Goal: Transaction & Acquisition: Purchase product/service

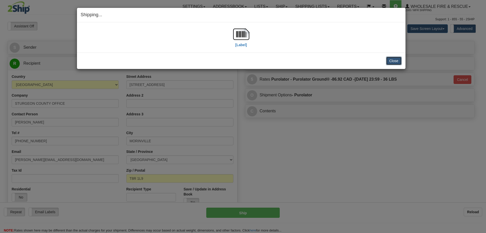
click at [393, 59] on button "Close" at bounding box center [394, 61] width 16 height 9
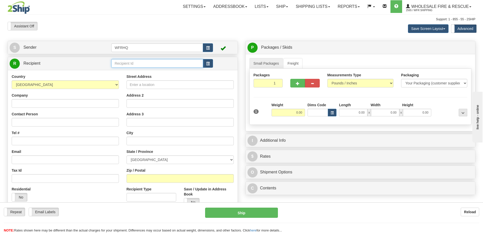
click at [154, 67] on input "text" at bounding box center [157, 63] width 92 height 9
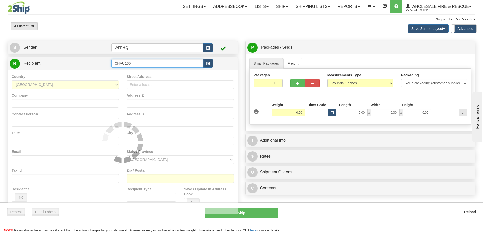
type input "CHAU160"
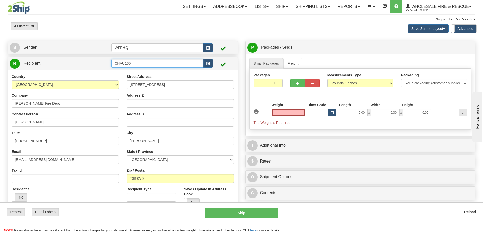
type input "0.00"
click at [147, 65] on input "CHAU160" at bounding box center [157, 63] width 92 height 9
type input "CHAU216M"
click at [196, 200] on div "Country AFGHANISTAN ALAND ISLANDS ALBANIA ALGERIA AMERICAN SAMOA ANDORRA ANGOLA…" at bounding box center [123, 142] width 230 height 144
click at [292, 111] on input "0.00" at bounding box center [287, 113] width 33 height 8
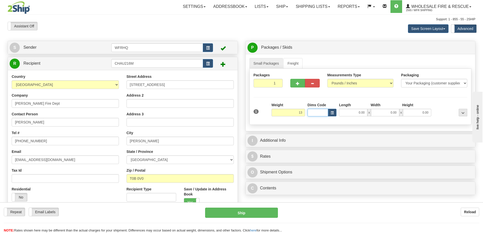
type input "13.00"
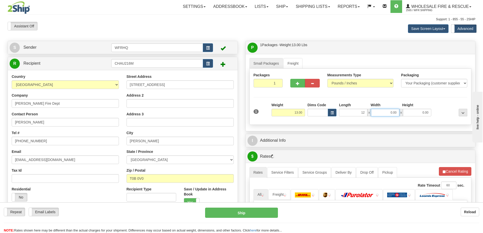
type input "12.00"
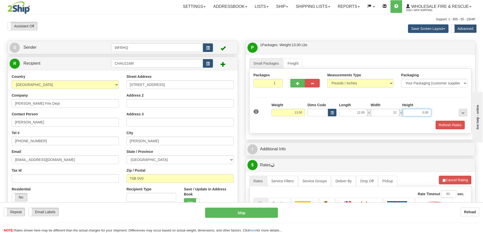
type input "12.00"
click at [439, 119] on div "1 Weight 13.00 Dims Code x x" at bounding box center [360, 111] width 216 height 18
click at [439, 123] on button "Refresh Rates" at bounding box center [449, 125] width 29 height 9
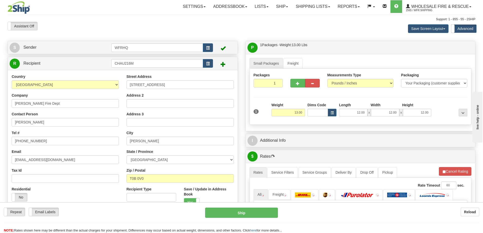
click at [439, 123] on div "Packages 1 1 Measurements Type" at bounding box center [360, 97] width 222 height 56
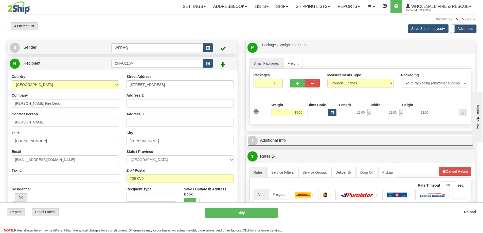
click at [343, 145] on link "I Additional Info" at bounding box center [360, 140] width 226 height 10
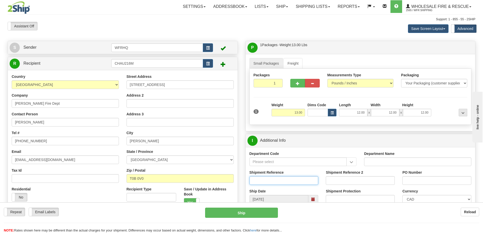
click at [274, 179] on input "Shipment Reference" at bounding box center [283, 180] width 69 height 9
type input "S47426-31340"
type input "Chauvin Fire Rescue"
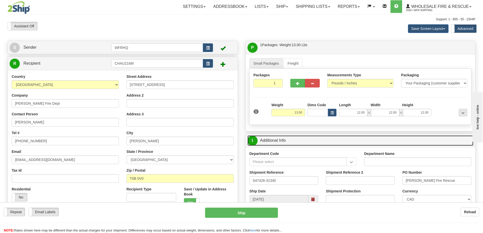
click at [350, 141] on link "I Additional Info" at bounding box center [360, 140] width 226 height 10
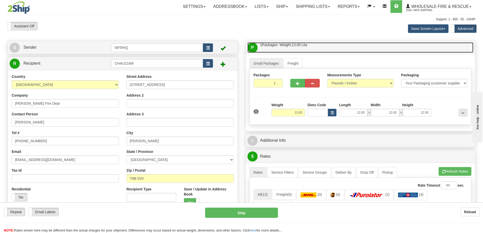
click at [347, 45] on link "P Packages / Skids 1 Packages - Weight: 13.00 Lbs 1 Skids - Weight: NaN Lbs" at bounding box center [360, 47] width 226 height 10
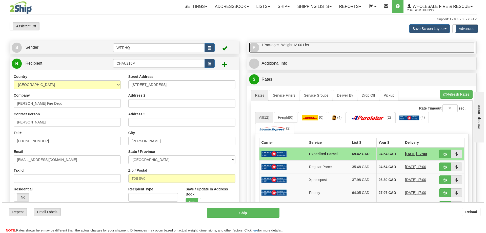
scroll to position [51, 0]
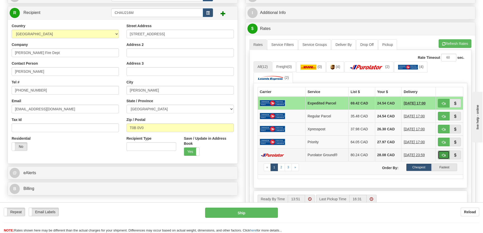
click at [443, 155] on span "button" at bounding box center [444, 155] width 4 height 3
type input "260"
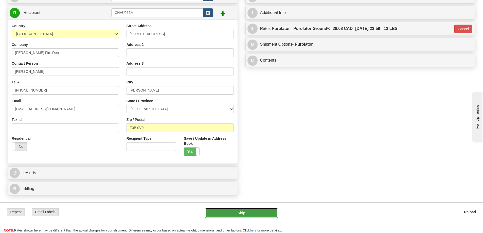
click at [235, 215] on button "Ship" at bounding box center [241, 213] width 73 height 10
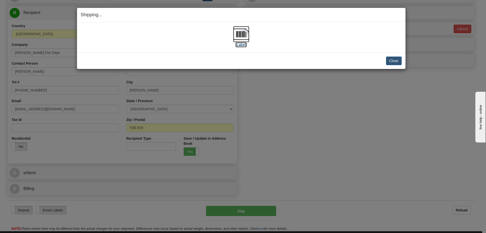
click at [244, 33] on img at bounding box center [241, 34] width 16 height 16
click at [389, 62] on button "Close" at bounding box center [394, 61] width 16 height 9
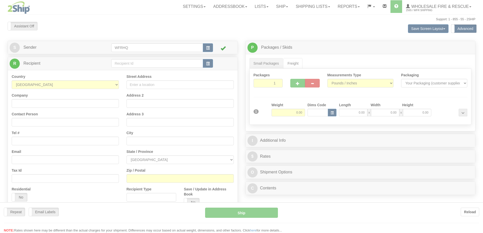
click at [127, 65] on div at bounding box center [241, 116] width 483 height 233
click at [127, 62] on div at bounding box center [241, 116] width 483 height 233
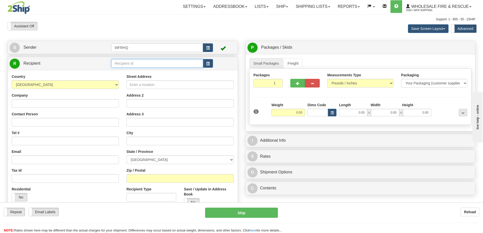
click at [127, 62] on input "text" at bounding box center [157, 63] width 92 height 9
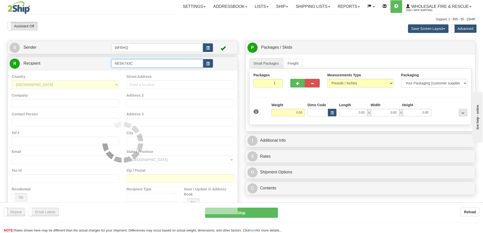
type input "NESK743C"
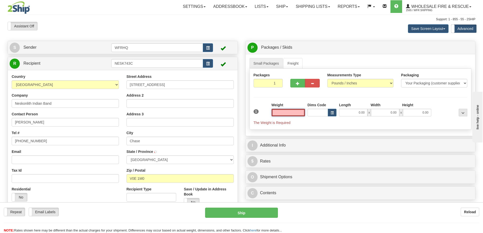
type input "CHASE"
click at [288, 111] on input "text" at bounding box center [287, 113] width 33 height 8
type input "8.00"
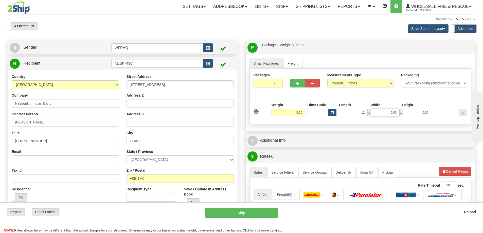
type input "12.00"
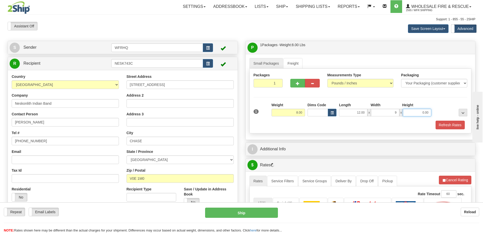
type input "9.00"
type input "12.00"
drag, startPoint x: 455, startPoint y: 118, endPoint x: 454, endPoint y: 121, distance: 3.4
click at [454, 121] on div "1 Weight 8.00 Dims Code x" at bounding box center [360, 115] width 214 height 27
click at [453, 123] on button "Refresh Rates" at bounding box center [449, 125] width 29 height 9
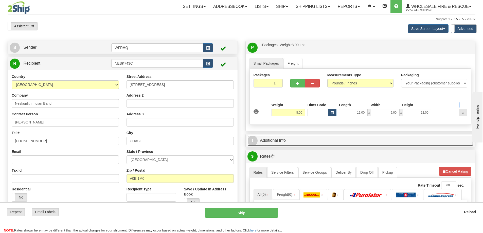
click at [359, 144] on link "I Additional Info" at bounding box center [360, 140] width 226 height 10
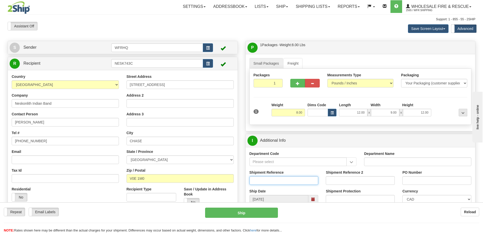
click at [273, 182] on input "Shipment Reference" at bounding box center [283, 180] width 69 height 9
type input "S41444-30415"
type input "4557"
click at [308, 135] on div "I Additional Info" at bounding box center [361, 140] width 230 height 13
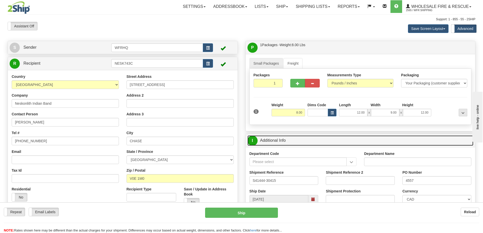
click at [310, 143] on link "I Additional Info" at bounding box center [360, 140] width 226 height 10
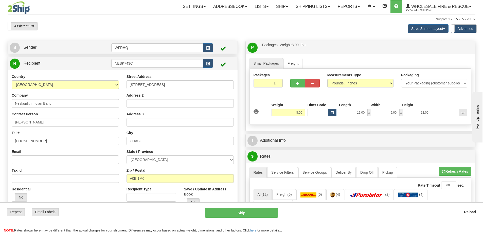
click at [320, 55] on div "Small Packages Freight Packages 1 1 Measurements Type" at bounding box center [361, 92] width 230 height 77
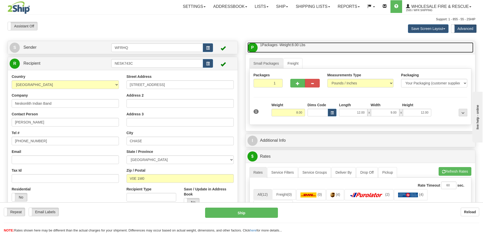
click at [320, 43] on link "P Packages / Skids 1 Packages - Weight: 8.00 Lbs 1 Skids - Weight: NaN Lbs" at bounding box center [360, 47] width 226 height 10
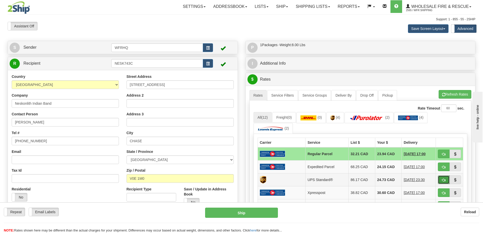
click at [447, 180] on button "button" at bounding box center [444, 179] width 12 height 9
type input "11"
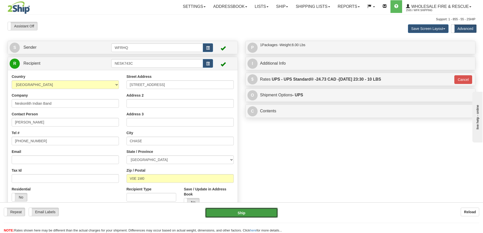
click at [242, 214] on button "Ship" at bounding box center [241, 213] width 73 height 10
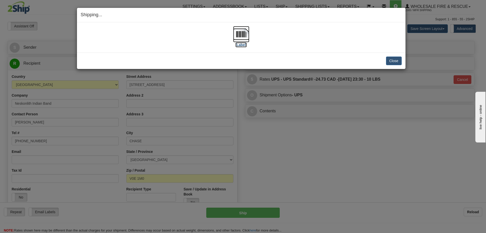
click at [246, 33] on img at bounding box center [241, 34] width 16 height 16
click at [399, 63] on button "Close" at bounding box center [394, 61] width 16 height 9
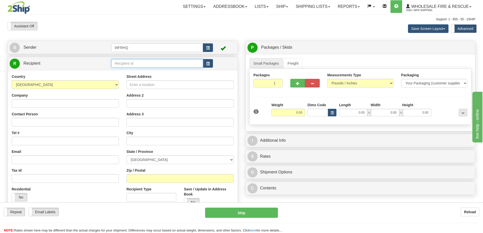
click at [134, 65] on input "text" at bounding box center [157, 63] width 92 height 9
click at [124, 62] on input "text" at bounding box center [157, 63] width 92 height 9
click at [146, 72] on div "VALL811V" at bounding box center [156, 71] width 87 height 6
type input "VALL811V"
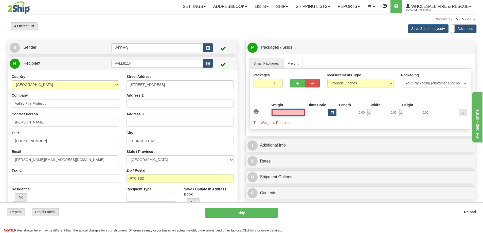
click at [295, 112] on input "text" at bounding box center [287, 113] width 33 height 8
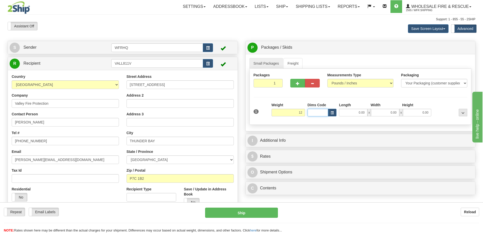
type input "12.00"
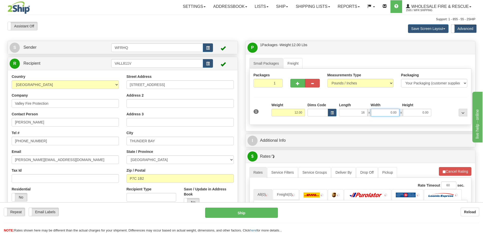
type input "16.00"
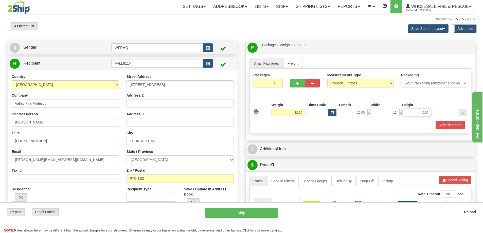
type input "12.00"
click at [443, 125] on button "Refresh Rates" at bounding box center [449, 125] width 29 height 9
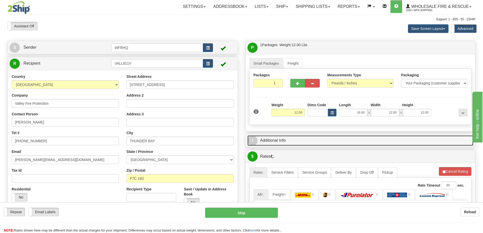
click at [341, 141] on link "I Additional Info" at bounding box center [360, 140] width 226 height 10
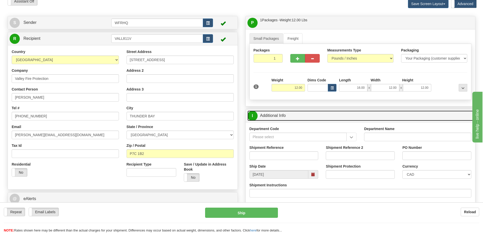
scroll to position [51, 0]
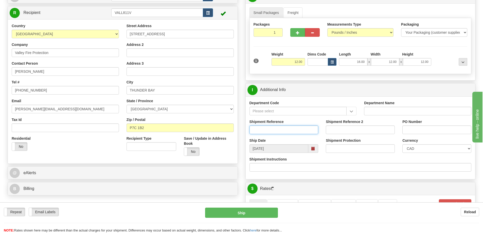
click at [265, 128] on input "Shipment Reference" at bounding box center [283, 129] width 69 height 9
type input "S45940-30774"
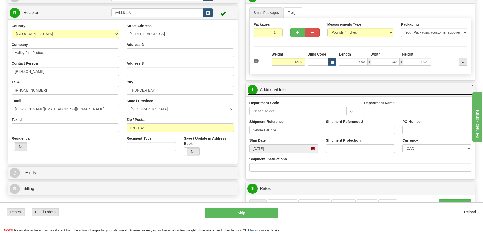
click at [312, 91] on link "I Additional Info" at bounding box center [360, 90] width 226 height 10
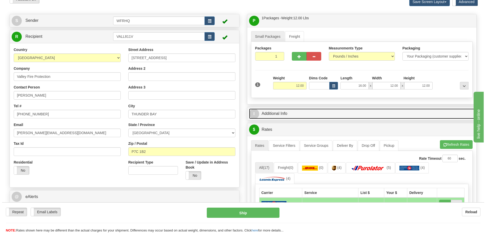
scroll to position [0, 0]
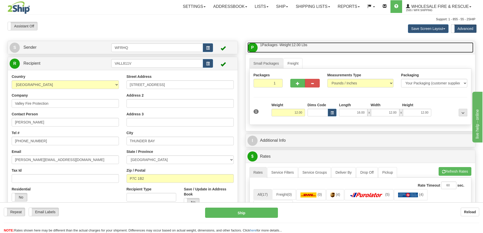
click at [319, 47] on link "P Packages / Skids 1 Packages - Weight: 12.00 Lbs 1 Skids - Weight: NaN Lbs" at bounding box center [360, 47] width 226 height 10
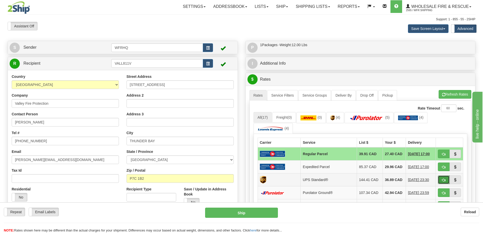
click at [444, 182] on button "button" at bounding box center [444, 179] width 12 height 9
type input "11"
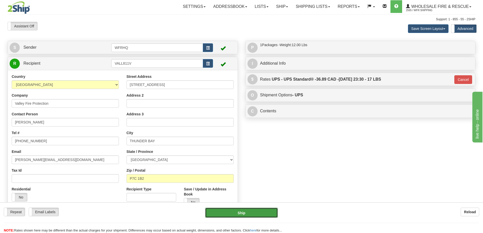
click at [217, 211] on button "Ship" at bounding box center [241, 213] width 73 height 10
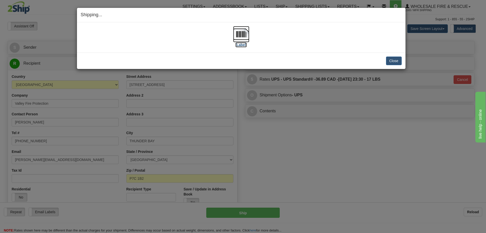
click at [242, 34] on img at bounding box center [241, 34] width 16 height 16
click at [394, 59] on button "Close" at bounding box center [394, 61] width 16 height 9
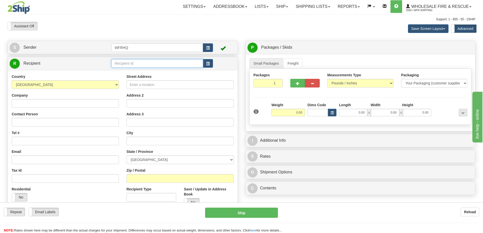
click at [131, 62] on input "text" at bounding box center [157, 63] width 92 height 9
type input "SERV2444"
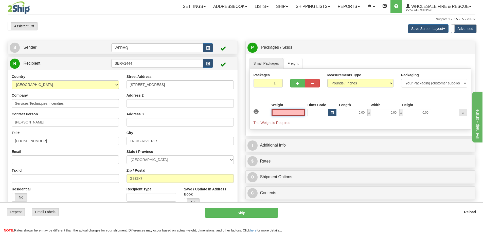
click at [284, 111] on input "text" at bounding box center [287, 113] width 33 height 8
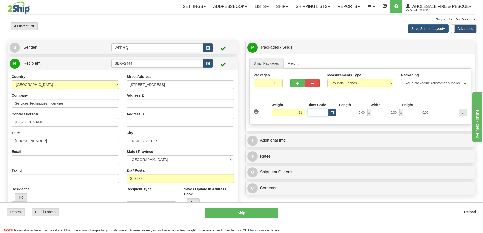
type input "11.00"
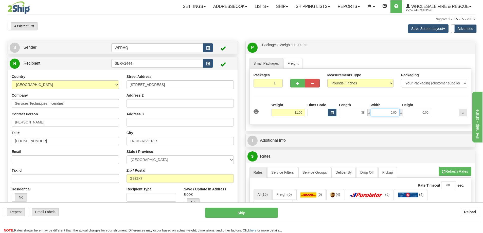
type input "38.00"
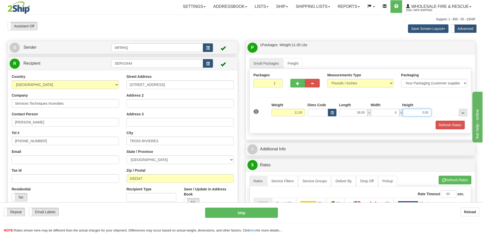
type input "6.00"
type input "4.00"
click at [292, 129] on div "Refresh Rates" at bounding box center [360, 125] width 216 height 9
click at [452, 120] on div at bounding box center [360, 120] width 216 height 0
click at [452, 122] on button "Refresh Rates" at bounding box center [449, 125] width 29 height 9
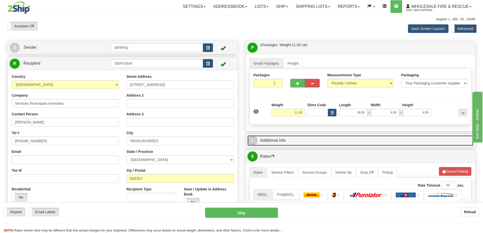
click at [322, 140] on link "I Additional Info" at bounding box center [360, 140] width 226 height 10
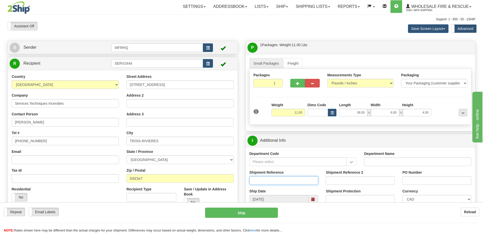
click at [272, 177] on input "Shipment Reference" at bounding box center [283, 180] width 69 height 9
type input "S45896-30465"
type input "5001"
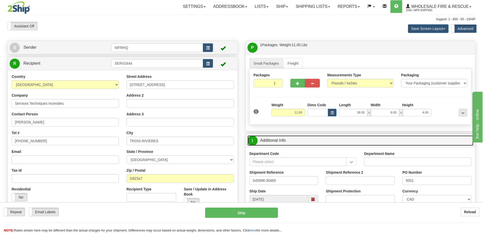
click at [293, 140] on link "I Additional Info" at bounding box center [360, 140] width 226 height 10
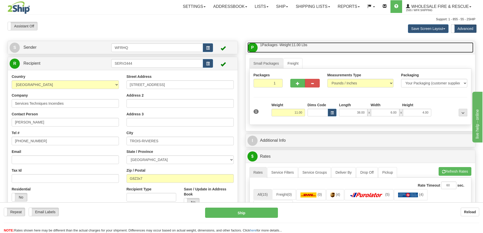
click at [328, 47] on link "P Packages / Skids 1 Packages - Weight: 11.00 Lbs 1 Skids - Weight: NaN Lbs" at bounding box center [360, 47] width 226 height 10
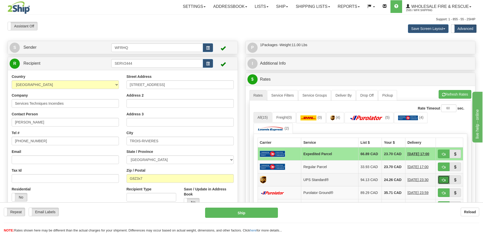
click at [444, 177] on button "button" at bounding box center [444, 179] width 12 height 9
type input "11"
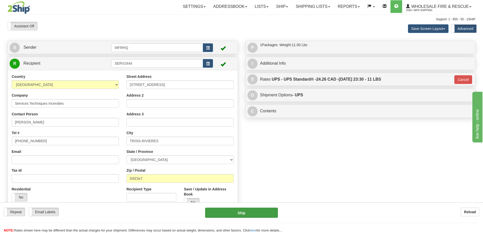
click at [228, 207] on div "Repeat Repeat Email Labels Email Labels Edit Reload Ship Reload NOTE: here" at bounding box center [241, 217] width 483 height 31
click at [227, 209] on button "Ship" at bounding box center [241, 213] width 73 height 10
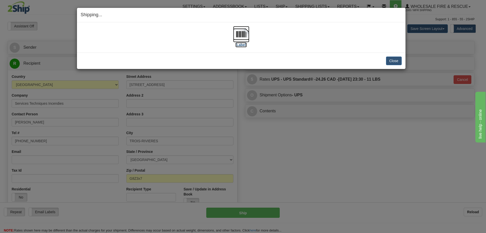
click at [242, 34] on img at bounding box center [241, 34] width 16 height 16
click at [239, 36] on img at bounding box center [241, 34] width 16 height 16
click at [394, 59] on button "Close" at bounding box center [394, 61] width 16 height 9
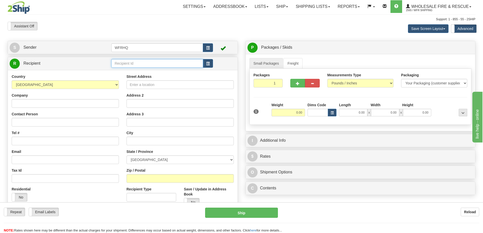
click at [165, 66] on input "text" at bounding box center [157, 63] width 92 height 9
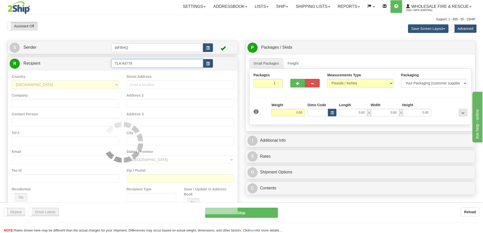
type input "TLA'A4779"
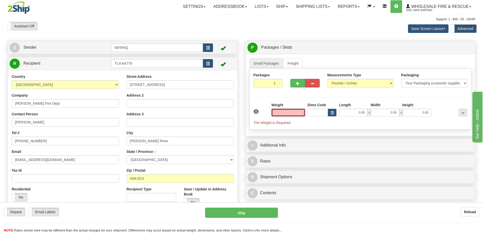
type input "POWELL RIVER"
click at [286, 110] on input "text" at bounding box center [287, 113] width 33 height 8
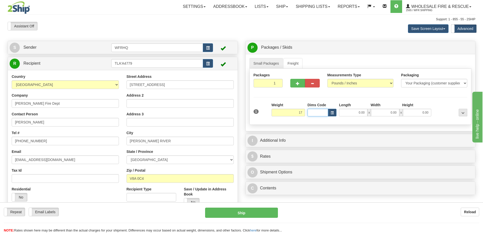
type input "17.00"
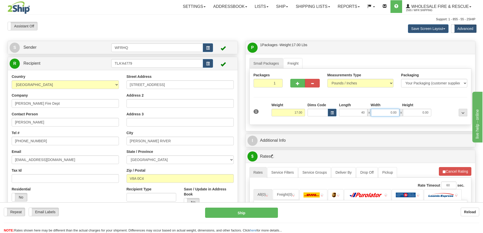
type input "40.00"
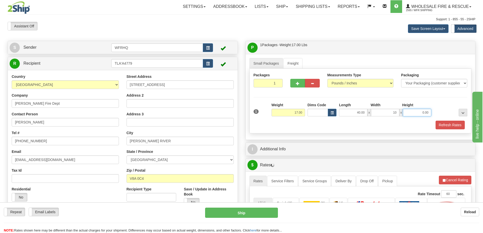
type input "10.00"
click at [442, 127] on button "Refresh Rates" at bounding box center [449, 125] width 29 height 9
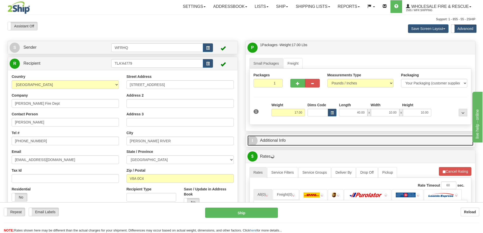
click at [326, 135] on link "I Additional Info" at bounding box center [360, 140] width 226 height 10
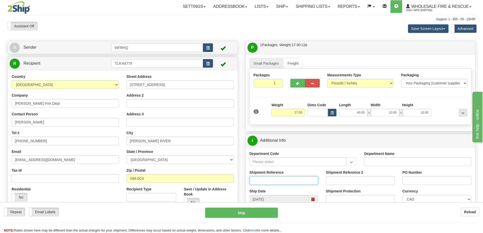
click at [269, 178] on input "Shipment Reference" at bounding box center [283, 180] width 69 height 9
type input "S46106-31154"
type input "0010-010996"
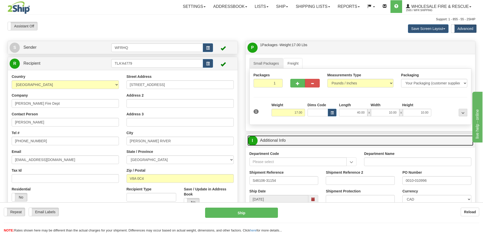
drag, startPoint x: 291, startPoint y: 145, endPoint x: 302, endPoint y: 118, distance: 28.9
click at [292, 145] on link "I Additional Info" at bounding box center [360, 140] width 226 height 10
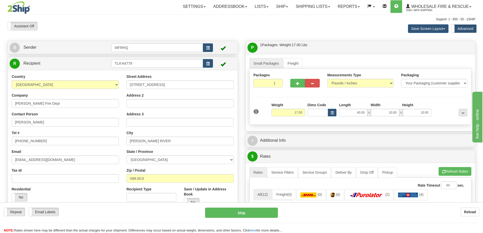
click at [329, 34] on div "Save Screen Layout Save Layout Reset to Default Standard Advanced" at bounding box center [380, 29] width 198 height 14
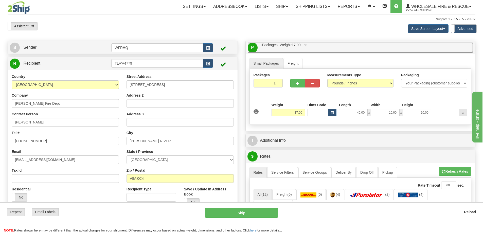
click at [328, 49] on link "P Packages / Skids 1 Packages - Weight: 17.00 Lbs 1 Skids - Weight: NaN Lbs" at bounding box center [360, 47] width 226 height 10
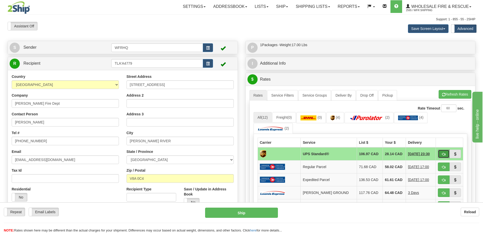
click at [444, 154] on span "button" at bounding box center [444, 154] width 4 height 3
type input "11"
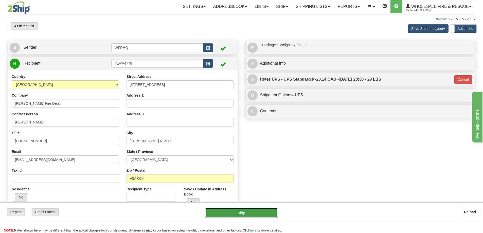
click at [235, 216] on button "Ship" at bounding box center [241, 213] width 73 height 10
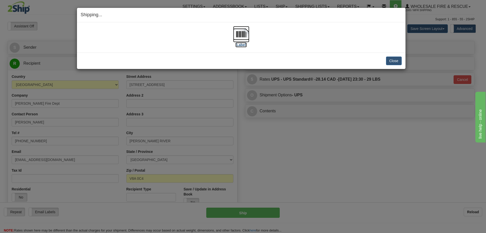
click at [245, 36] on img at bounding box center [241, 34] width 16 height 16
click at [393, 60] on button "Close" at bounding box center [394, 61] width 16 height 9
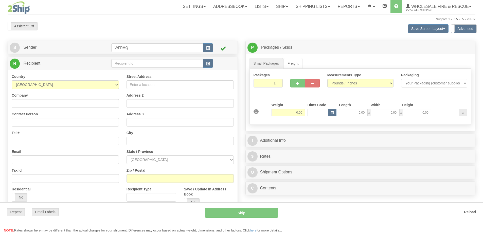
click at [129, 65] on div at bounding box center [241, 116] width 483 height 233
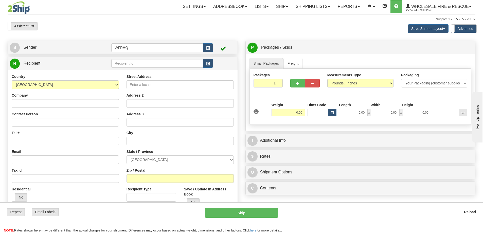
click at [129, 63] on div "Toggle navigation Settings Shipping Preferences Fields Preferences New" at bounding box center [241, 137] width 483 height 274
click at [129, 63] on input "text" at bounding box center [157, 63] width 92 height 9
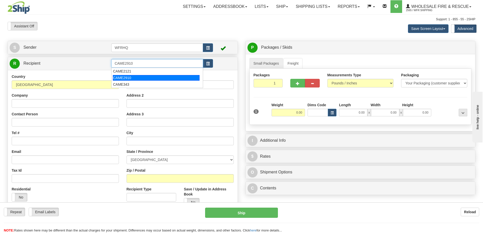
type input "CAME2910"
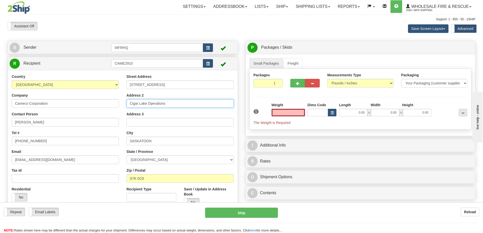
type input "0.00"
drag, startPoint x: 130, startPoint y: 104, endPoint x: 138, endPoint y: 106, distance: 8.8
click at [138, 106] on input "Cigar Lake Operations" at bounding box center [179, 103] width 107 height 9
type input "Key Lake Operations"
click at [289, 109] on input "0.00" at bounding box center [287, 113] width 33 height 8
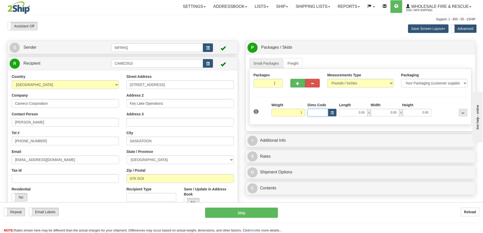
type input "1.00"
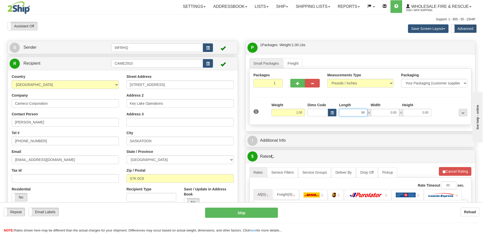
type input "9"
type input "8.00"
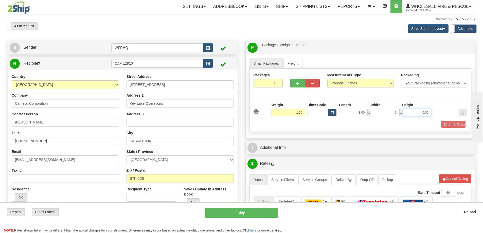
type input "6.00"
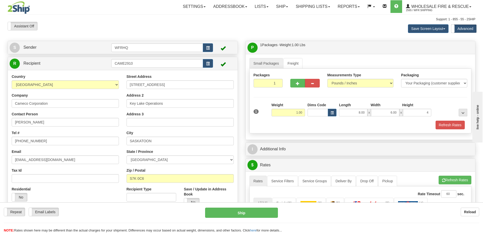
type input "4.00"
click at [302, 125] on div "Refresh Rates" at bounding box center [360, 125] width 216 height 9
click at [446, 124] on button "Refresh Rates" at bounding box center [449, 125] width 29 height 9
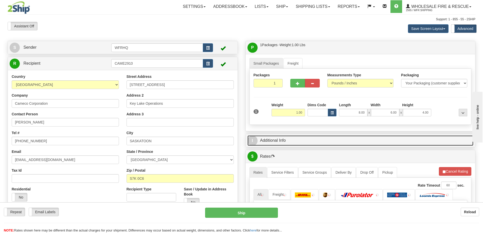
click at [333, 138] on link "I Additional Info" at bounding box center [360, 140] width 226 height 10
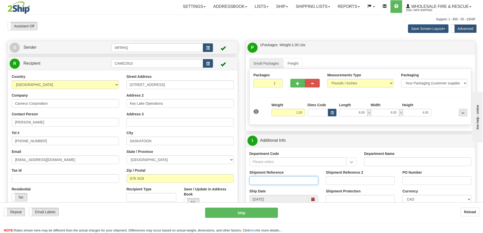
click at [271, 182] on input "Shipment Reference" at bounding box center [283, 180] width 69 height 9
type input "S47281-31327"
type input "4500911502"
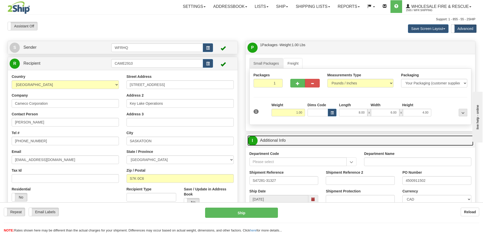
click at [320, 144] on link "I Additional Info" at bounding box center [360, 140] width 226 height 10
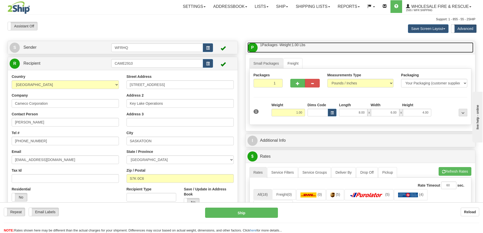
click at [327, 45] on link "P Packages / Skids 1 Packages - Weight: 1.00 Lbs 1 Skids - Weight: NaN Lbs" at bounding box center [360, 47] width 226 height 10
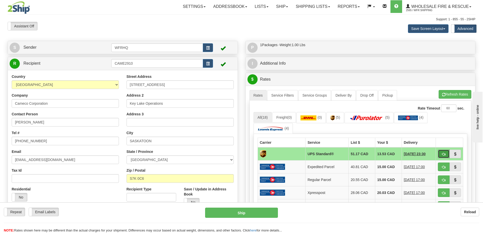
click at [440, 153] on button "button" at bounding box center [444, 153] width 12 height 9
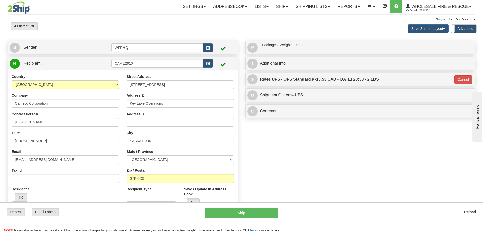
type input "11"
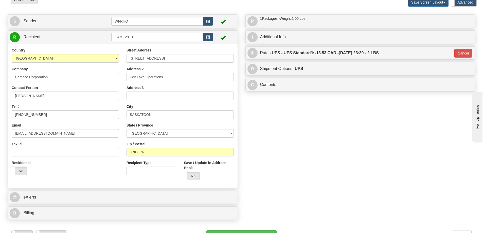
scroll to position [101, 0]
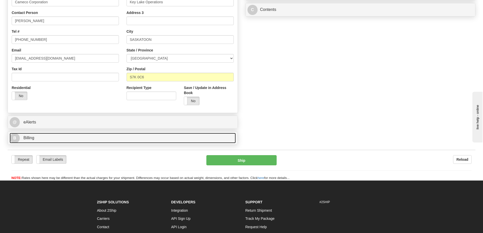
click at [71, 138] on link "B Billing" at bounding box center [123, 138] width 226 height 10
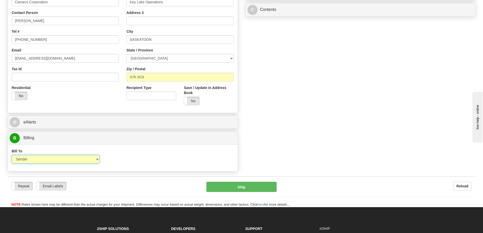
click at [42, 162] on select "Sender Recipient Third Party Collect" at bounding box center [56, 159] width 88 height 9
select select "2"
click at [12, 155] on select "Sender Recipient Third Party Collect" at bounding box center [56, 159] width 88 height 9
type input "11"
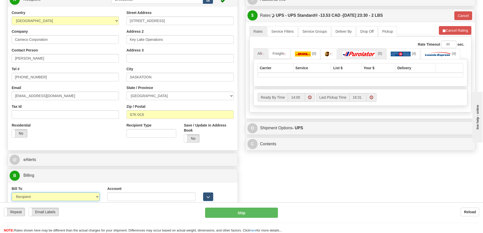
scroll to position [25, 0]
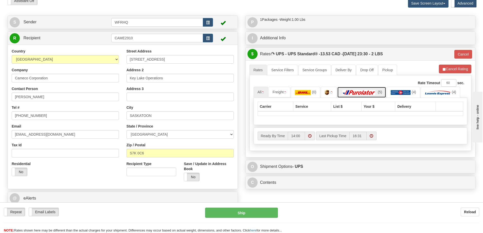
click at [373, 94] on img at bounding box center [358, 92] width 35 height 5
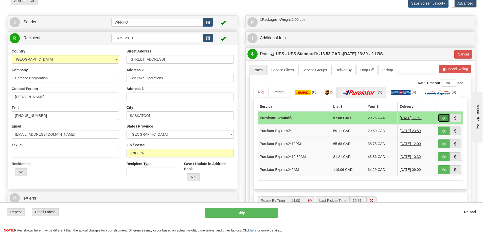
click at [442, 119] on span "button" at bounding box center [444, 118] width 4 height 3
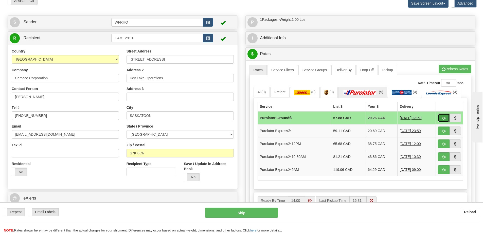
click at [445, 118] on button "button" at bounding box center [444, 118] width 12 height 9
type input "260"
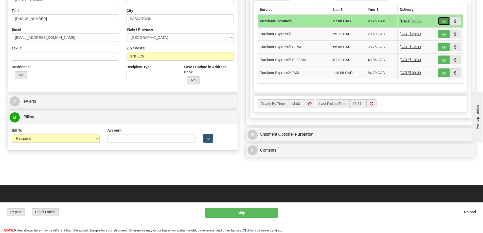
scroll to position [127, 0]
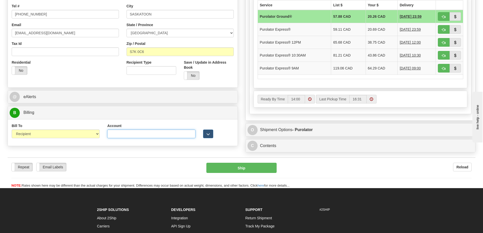
click at [133, 135] on input "Account" at bounding box center [151, 133] width 88 height 9
paste input "2158630"
type input "2158630"
click at [135, 145] on div "Bill To Sender Recipient Third Party Collect Account 2158630 3rd Party Account …" at bounding box center [123, 132] width 230 height 27
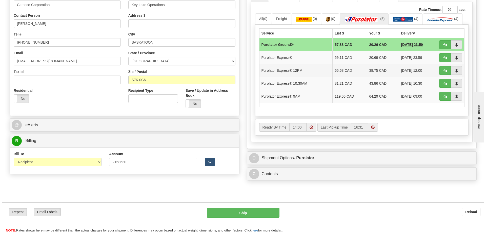
scroll to position [25, 0]
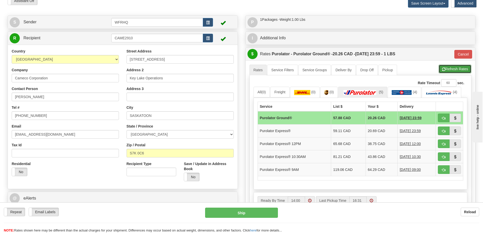
click at [464, 70] on button "Refresh Rates" at bounding box center [454, 69] width 33 height 9
type input "260"
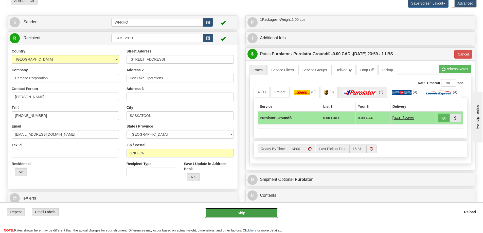
click at [247, 212] on button "Ship" at bounding box center [241, 213] width 73 height 10
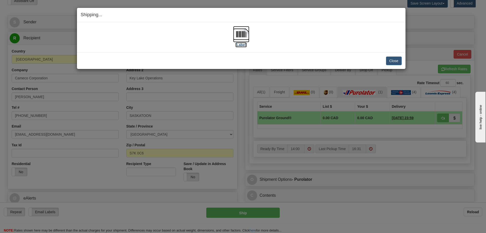
click at [241, 34] on img at bounding box center [241, 34] width 16 height 16
click at [393, 62] on button "Close" at bounding box center [394, 61] width 16 height 9
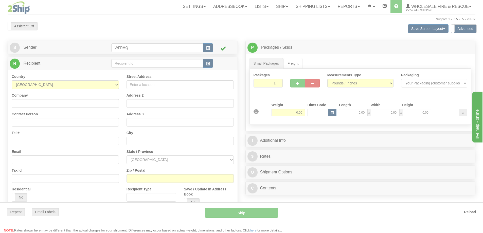
click at [138, 64] on div at bounding box center [241, 116] width 483 height 233
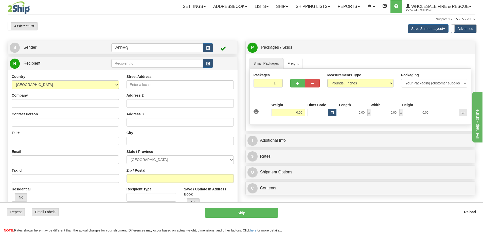
click at [137, 64] on div "Toggle navigation Settings Shipping Preferences Fields Preferences New" at bounding box center [241, 137] width 483 height 274
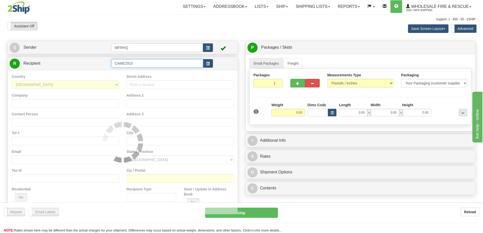
type input "CAME2910"
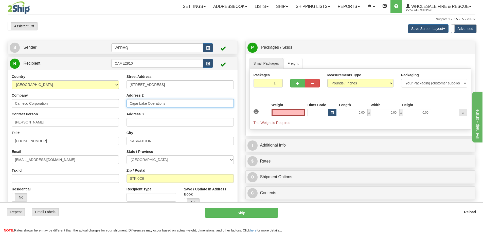
type input "0.00"
drag, startPoint x: 147, startPoint y: 102, endPoint x: 71, endPoint y: 106, distance: 75.9
click at [71, 106] on div "Country [GEOGRAPHIC_DATA] [GEOGRAPHIC_DATA] [GEOGRAPHIC_DATA] [GEOGRAPHIC_DATA]…" at bounding box center [123, 142] width 230 height 136
type input "[PERSON_NAME] River Operations"
click at [282, 112] on input "0.00" at bounding box center [287, 113] width 33 height 8
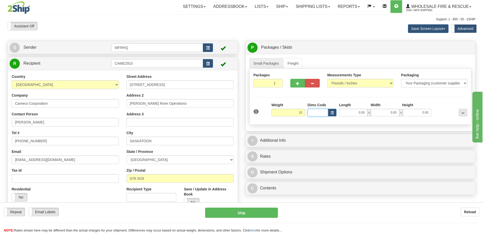
type input "10.00"
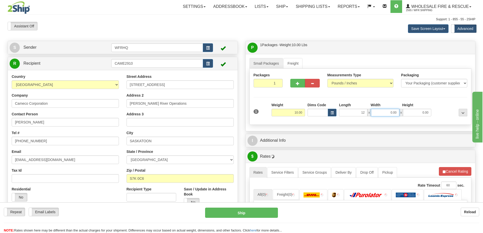
type input "12.00"
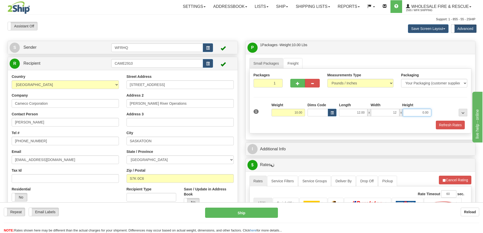
type input "12.00"
click at [447, 126] on button "Refresh Rates" at bounding box center [449, 125] width 29 height 9
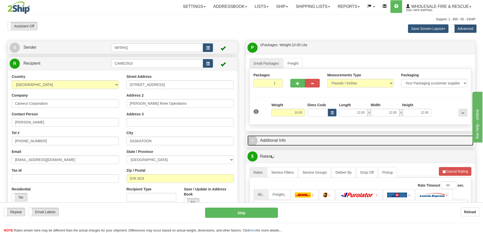
click at [332, 138] on link "I Additional Info" at bounding box center [360, 140] width 226 height 10
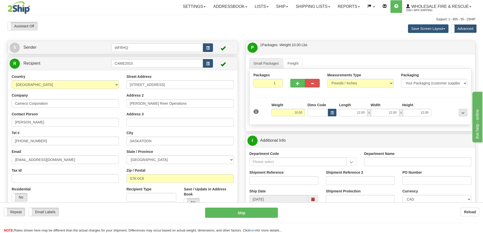
click at [270, 175] on div "Shipment Reference" at bounding box center [283, 177] width 69 height 15
click at [269, 180] on input "Shipment Reference" at bounding box center [283, 180] width 69 height 9
type input "S46010-30831"
type input "4500903796"
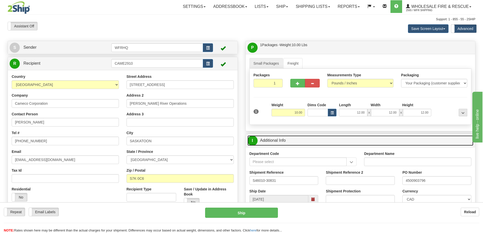
click at [354, 141] on link "I Additional Info" at bounding box center [360, 140] width 226 height 10
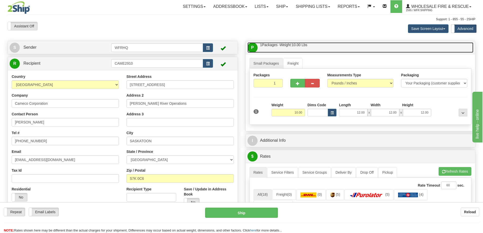
click at [340, 43] on link "P Packages / Skids 1 Packages - Weight: 10.00 Lbs 1 Skids - Weight: NaN Lbs" at bounding box center [360, 47] width 226 height 10
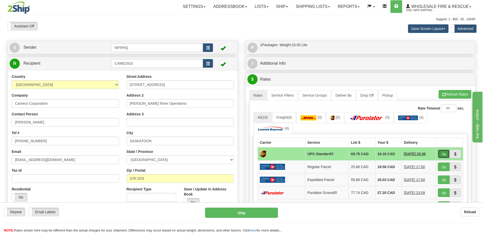
click at [439, 152] on button "button" at bounding box center [444, 153] width 12 height 9
type input "11"
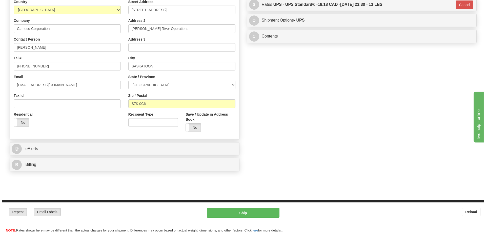
scroll to position [76, 0]
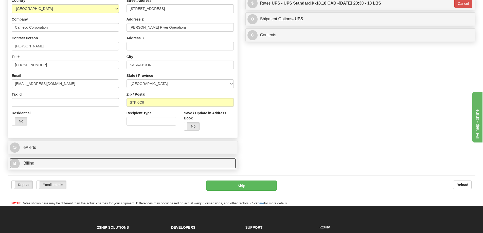
click at [46, 164] on link "B Billing" at bounding box center [123, 163] width 226 height 10
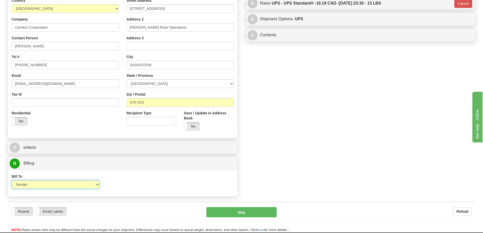
click at [39, 185] on select "Sender Recipient Third Party Collect" at bounding box center [56, 184] width 88 height 9
select select "2"
click at [12, 180] on select "Sender Recipient Third Party Collect" at bounding box center [56, 184] width 88 height 9
type input "11"
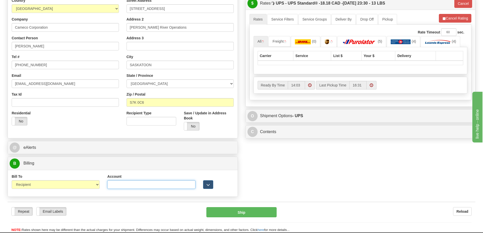
click at [133, 185] on input "Account" at bounding box center [151, 184] width 88 height 9
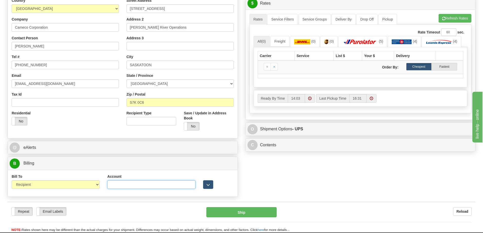
paste input "2158630"
type input "2158630"
click at [312, 181] on div "S Sender WFRHQ" at bounding box center [241, 82] width 475 height 234
click at [363, 39] on link "(5)" at bounding box center [362, 41] width 49 height 11
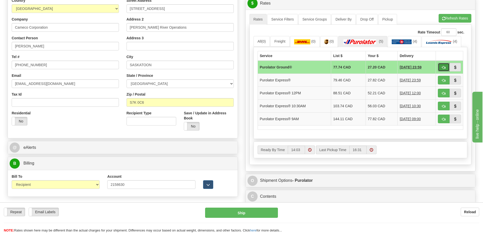
click at [447, 68] on button "button" at bounding box center [444, 67] width 12 height 9
click at [452, 19] on button "Refresh Rates" at bounding box center [454, 18] width 33 height 9
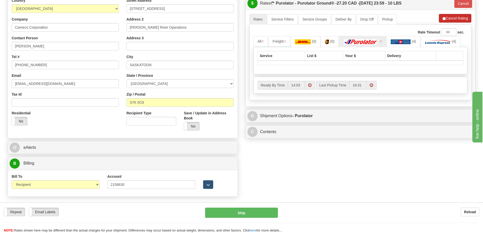
type input "260"
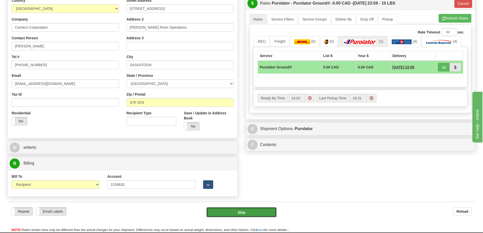
click at [237, 211] on button "Ship" at bounding box center [241, 212] width 70 height 10
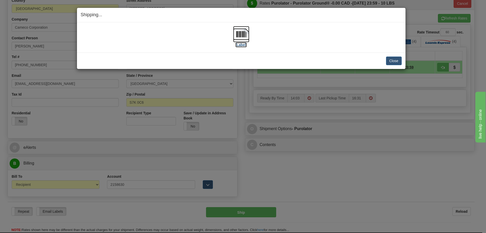
click at [247, 31] on img at bounding box center [241, 34] width 16 height 16
click at [399, 63] on button "Close" at bounding box center [394, 61] width 16 height 9
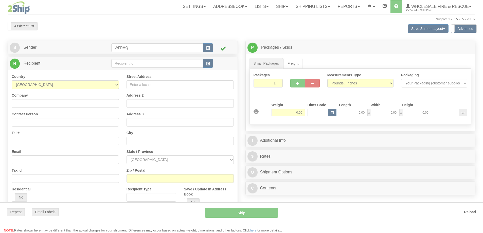
click at [127, 62] on div at bounding box center [241, 116] width 483 height 233
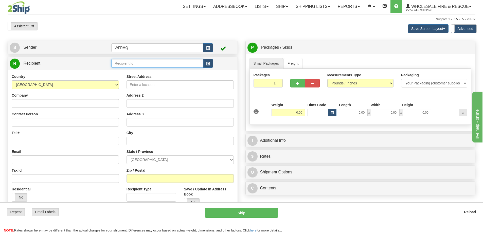
click at [127, 62] on input "text" at bounding box center [157, 63] width 92 height 9
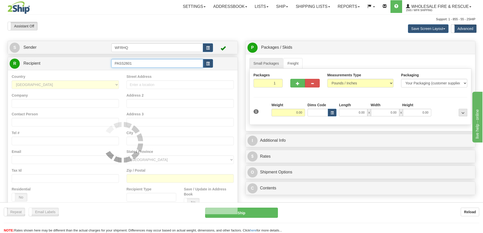
type input "PASS2601"
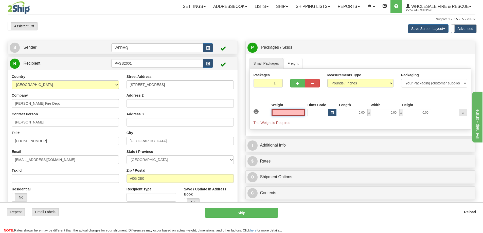
click at [293, 112] on input "text" at bounding box center [287, 113] width 33 height 8
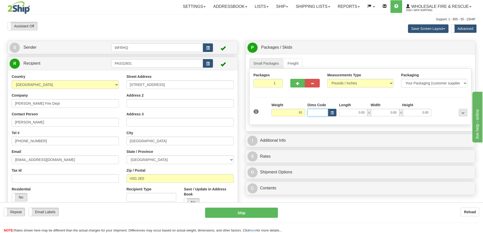
type input "65.00"
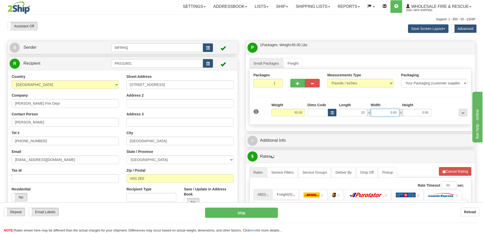
type input "20.00"
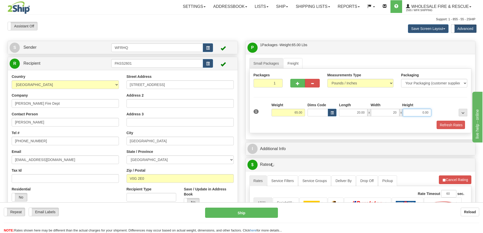
type input "20.00"
type input "12.00"
click at [300, 84] on button "button" at bounding box center [297, 83] width 15 height 9
radio input "true"
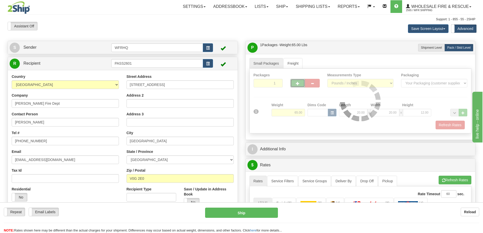
type input "2"
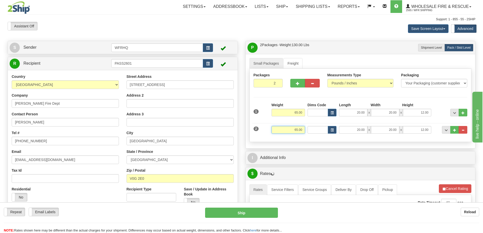
drag, startPoint x: 288, startPoint y: 130, endPoint x: 336, endPoint y: 131, distance: 48.4
click at [336, 131] on div "2 Weight 65.00 Dims Code Length Width Height" at bounding box center [360, 129] width 216 height 17
type input "17.00"
type input "18.00"
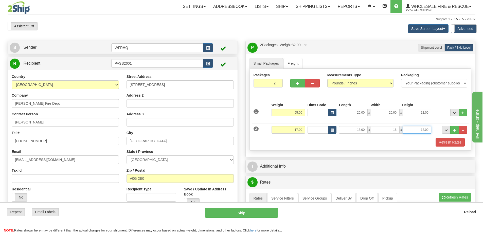
type input "18.00"
type input "5.00"
click at [340, 142] on div "Refresh Rates" at bounding box center [360, 142] width 216 height 9
drag, startPoint x: 269, startPoint y: 84, endPoint x: 279, endPoint y: 82, distance: 10.3
click at [279, 82] on input "2" at bounding box center [267, 83] width 29 height 9
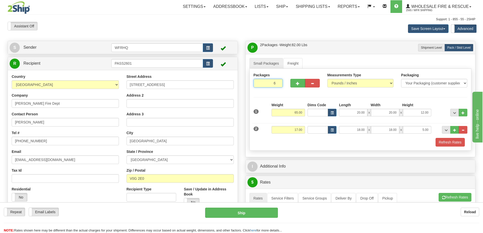
type input "6"
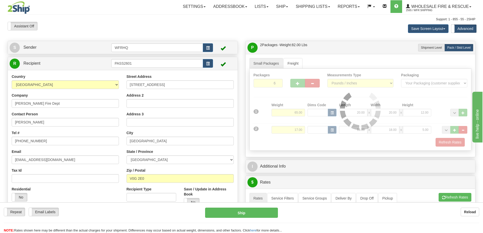
click at [291, 96] on div "Packages 6 2 Measurements Type" at bounding box center [360, 110] width 222 height 82
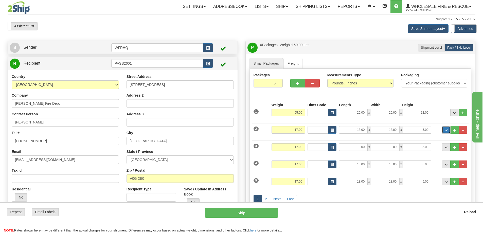
click at [445, 127] on button "..." at bounding box center [446, 130] width 9 height 8
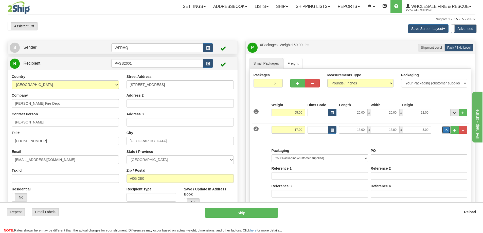
click at [445, 127] on button "..." at bounding box center [446, 130] width 9 height 8
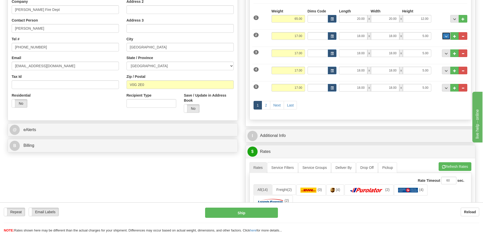
scroll to position [127, 0]
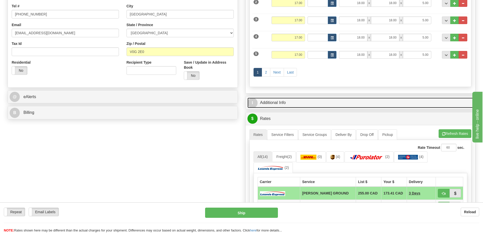
click at [298, 100] on link "I Additional Info" at bounding box center [360, 103] width 226 height 10
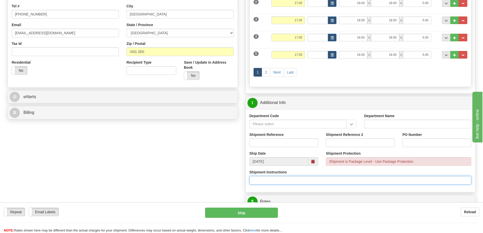
drag, startPoint x: 446, startPoint y: 178, endPoint x: 451, endPoint y: 175, distance: 5.9
click at [451, 176] on input "Shipment Instructions" at bounding box center [360, 180] width 222 height 9
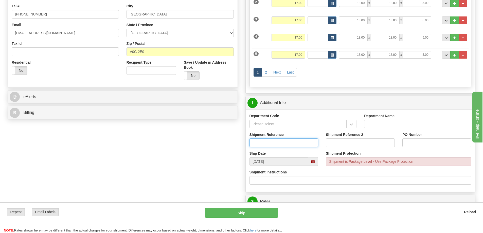
click at [279, 140] on input "Shipment Reference" at bounding box center [283, 142] width 69 height 9
type input "S47339-31381"
type input "Peter"
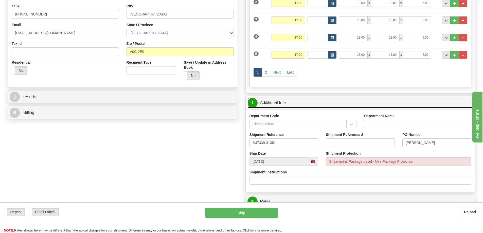
click at [321, 104] on link "I Additional Info" at bounding box center [360, 103] width 226 height 10
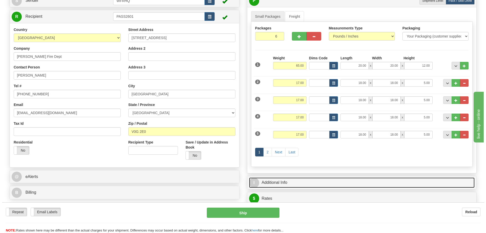
scroll to position [0, 0]
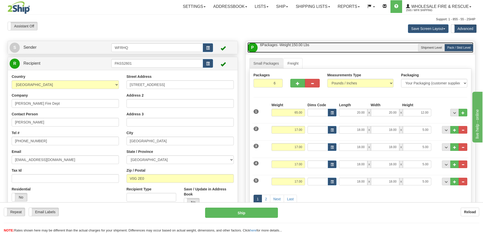
click at [326, 52] on link "P Packages / Skids 6 Packages - Weight: 150.00 Lbs 1 Skids - Weight: 0.00 Lbs" at bounding box center [360, 47] width 226 height 10
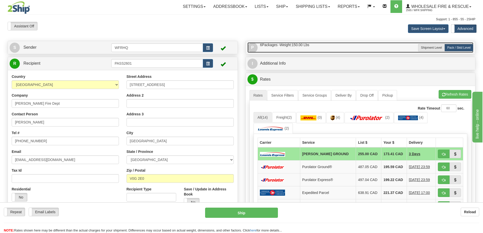
click at [328, 48] on link "P Packages / Skids 6 Packages - Weight: 150.00 Lbs 1 Skids - Weight: 0.00 Lbs" at bounding box center [360, 47] width 226 height 10
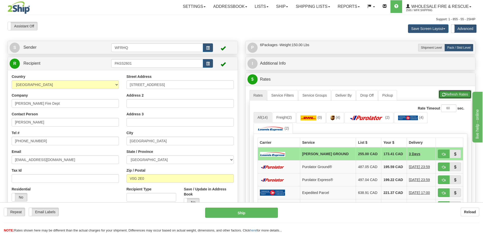
click at [446, 93] on button "Refresh Rates" at bounding box center [454, 94] width 33 height 9
click at [443, 166] on span "button" at bounding box center [444, 166] width 4 height 3
type input "260"
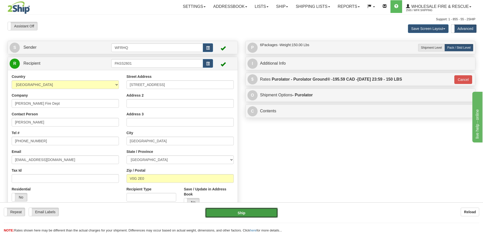
click at [264, 213] on button "Ship" at bounding box center [241, 213] width 73 height 10
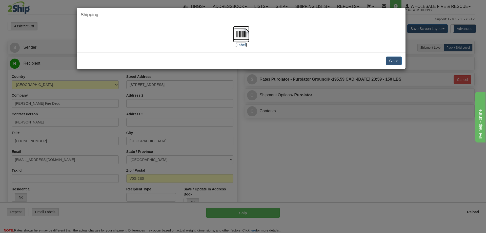
click at [244, 30] on img at bounding box center [241, 34] width 16 height 16
click at [398, 60] on button "Close" at bounding box center [394, 61] width 16 height 9
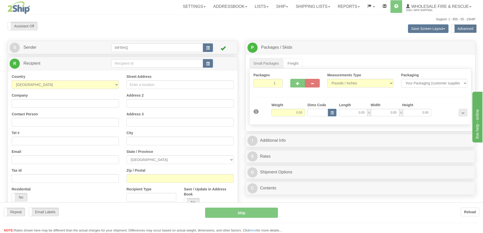
click at [147, 64] on div at bounding box center [241, 116] width 483 height 233
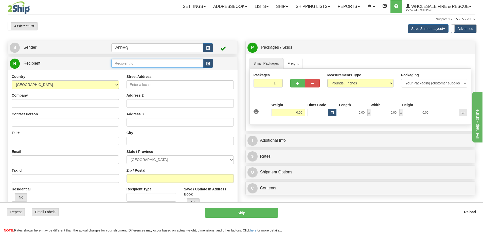
click at [146, 63] on input "text" at bounding box center [157, 63] width 92 height 9
click at [134, 65] on input "text" at bounding box center [157, 63] width 92 height 9
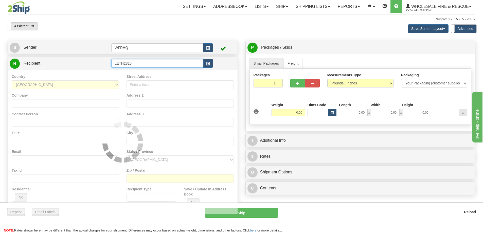
type input "LETH2825"
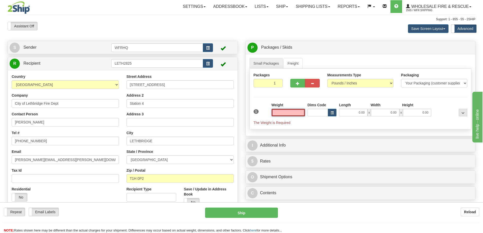
click at [288, 109] on input "text" at bounding box center [287, 113] width 33 height 8
type input "3.00"
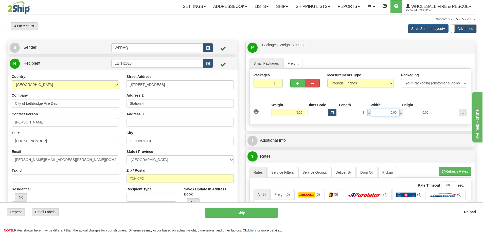
type input "8.00"
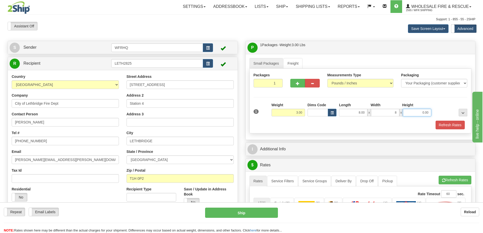
type input "8.00"
click at [292, 83] on button "button" at bounding box center [297, 83] width 15 height 9
radio input "true"
type input "2"
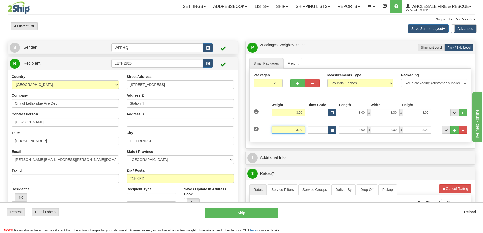
drag, startPoint x: 294, startPoint y: 128, endPoint x: 333, endPoint y: 132, distance: 39.2
click at [333, 132] on div "2 Weight 3.00 Dims Code Length Width Height" at bounding box center [360, 129] width 216 height 17
type input "16.00"
type input "13.00"
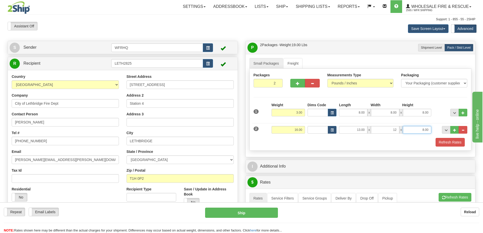
type input "12.00"
type input "10.00"
click at [331, 138] on div "Refresh Rates" at bounding box center [360, 142] width 216 height 9
click at [298, 86] on button "button" at bounding box center [297, 83] width 15 height 9
type input "3"
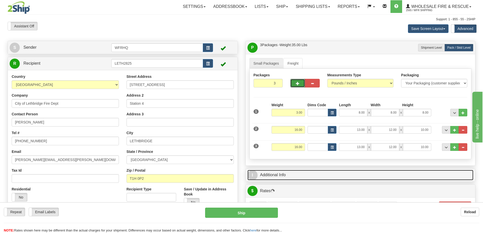
click at [279, 172] on link "I Additional Info" at bounding box center [360, 175] width 226 height 10
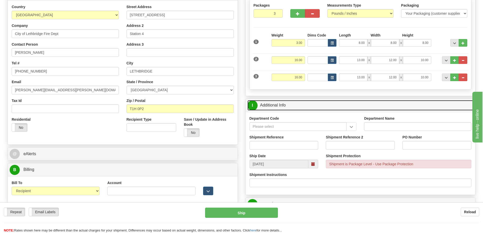
scroll to position [76, 0]
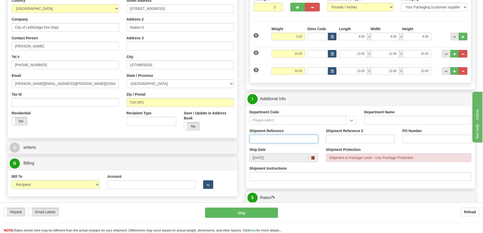
click at [269, 141] on input "Shipment Reference" at bounding box center [283, 139] width 69 height 9
type input "S47493-31379, S47496-31382"
type input "S47530-31402"
type input "358245 OP, CC"
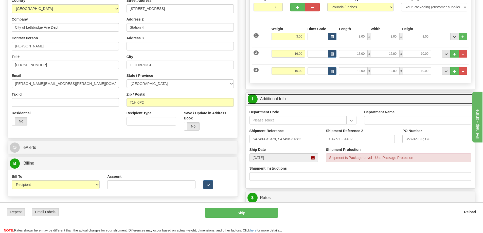
click at [307, 99] on link "I Additional Info" at bounding box center [360, 99] width 226 height 10
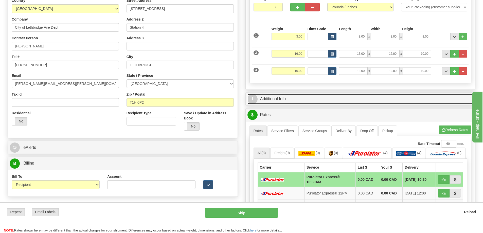
scroll to position [0, 0]
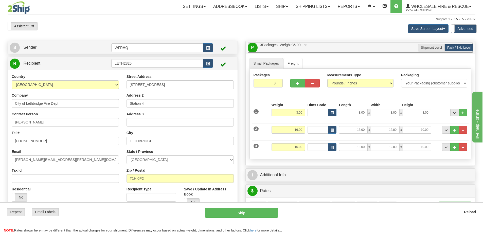
click at [328, 49] on link "P Packages / Skids 3 Packages - Weight: 35.00 Lbs 1 Skids - Weight: 0.00 Lbs" at bounding box center [360, 47] width 226 height 10
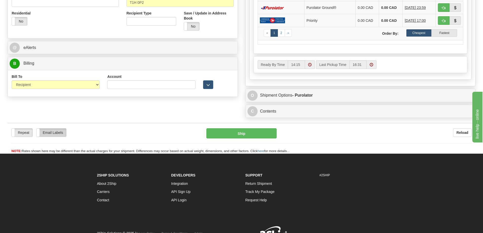
scroll to position [177, 0]
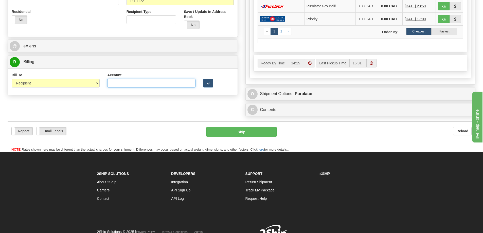
click at [151, 80] on input "Account" at bounding box center [151, 83] width 88 height 9
click at [131, 79] on input "Account" at bounding box center [151, 83] width 88 height 9
paste input "B57439"
type input "B57439"
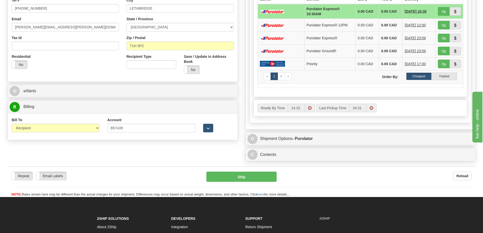
scroll to position [76, 0]
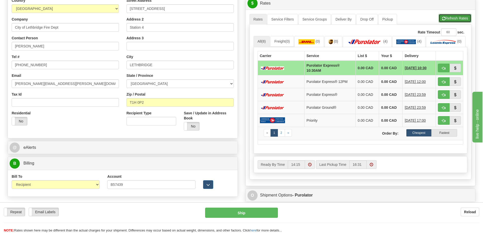
click at [457, 14] on button "Refresh Rates" at bounding box center [454, 18] width 33 height 9
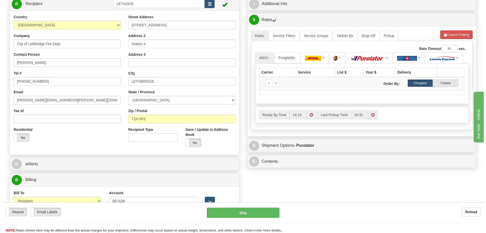
scroll to position [51, 0]
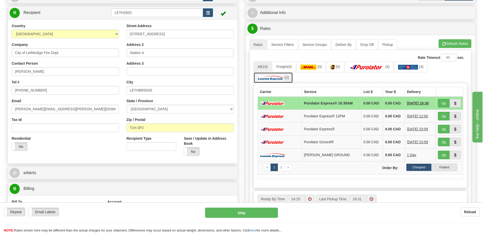
click at [272, 80] on img at bounding box center [270, 77] width 26 height 5
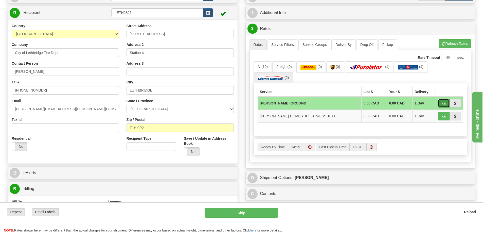
click at [446, 104] on button "button" at bounding box center [444, 103] width 12 height 9
type input "DD"
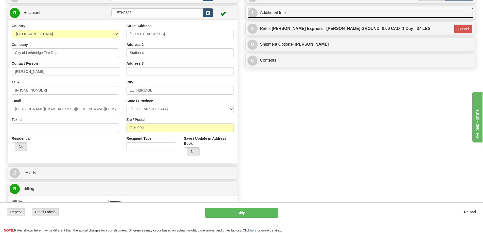
click at [316, 14] on link "I Additional Info" at bounding box center [360, 13] width 226 height 10
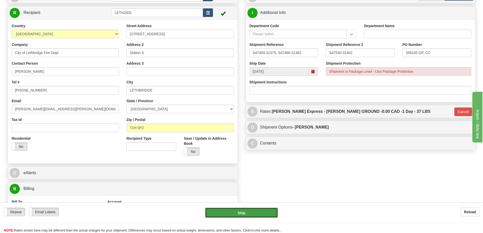
click at [265, 211] on button "Ship" at bounding box center [241, 213] width 73 height 10
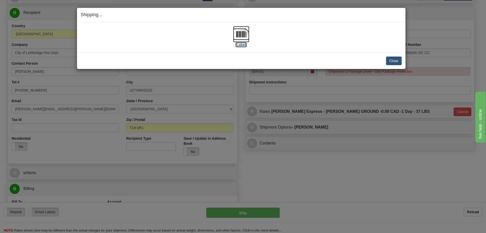
click at [240, 35] on img at bounding box center [241, 34] width 16 height 16
click at [392, 60] on button "Close" at bounding box center [394, 61] width 16 height 9
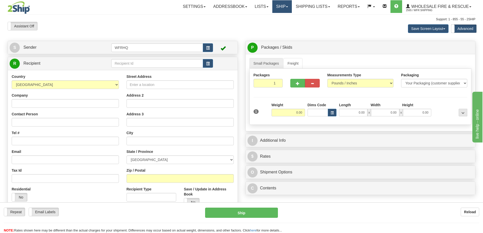
click at [273, 6] on link "Ship" at bounding box center [282, 6] width 20 height 13
click at [296, 6] on link "Shipping lists" at bounding box center [313, 6] width 42 height 13
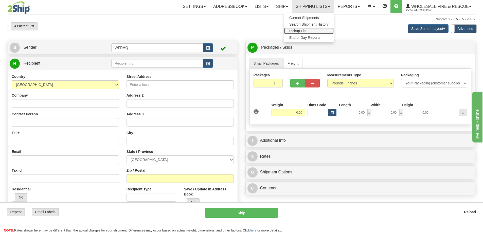
click at [293, 32] on span "Pickup List" at bounding box center [297, 31] width 17 height 4
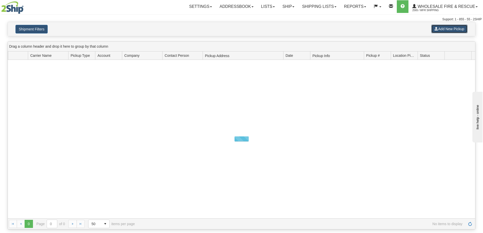
click at [459, 32] on button "Add New Pickup" at bounding box center [449, 29] width 36 height 9
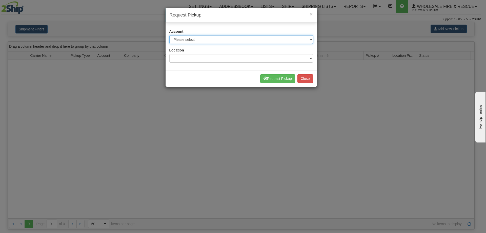
click at [211, 42] on select "Please select Buffalo Air - 5016 (Buffalo Air) [GEOGRAPHIC_DATA] Post - 1681670…" at bounding box center [242, 39] width 144 height 9
select select "30"
click at [170, 35] on select "Please select Buffalo Air - 5016 (Buffalo Air) [GEOGRAPHIC_DATA] Post - 1681670…" at bounding box center [242, 39] width 144 height 9
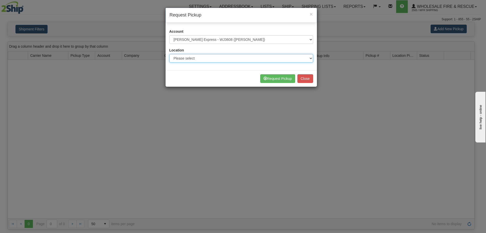
click at [201, 58] on select "Please select WFR Headquarters" at bounding box center [242, 58] width 144 height 9
select select "7352"
click at [170, 54] on select "Please select WFR Headquarters" at bounding box center [242, 58] width 144 height 9
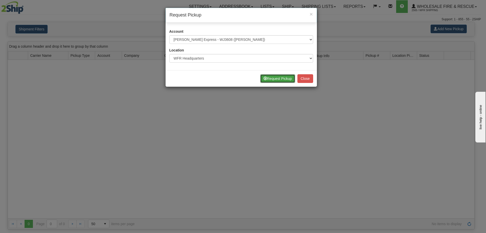
click at [285, 78] on button "Request Pickup" at bounding box center [277, 78] width 35 height 9
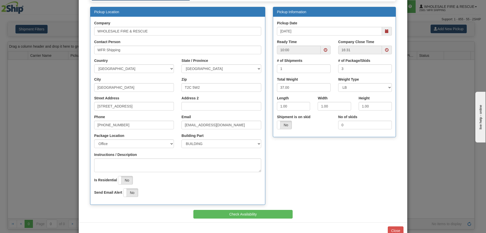
scroll to position [59, 0]
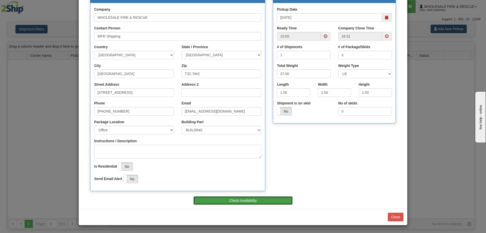
click at [251, 203] on button "Check Availability" at bounding box center [244, 200] width 100 height 9
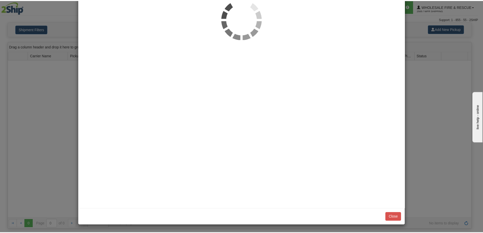
scroll to position [0, 0]
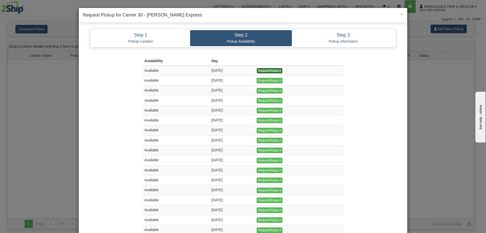
click at [270, 69] on input "RequestPickup #" at bounding box center [270, 71] width 26 height 6
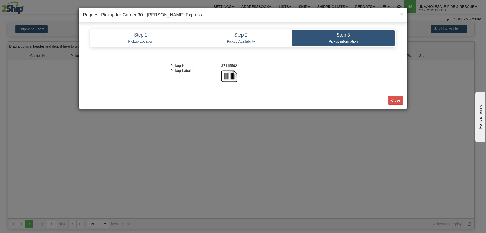
click at [227, 64] on div "37115592" at bounding box center [269, 65] width 102 height 5
copy div "37115592"
click at [391, 102] on button "Close" at bounding box center [396, 100] width 16 height 9
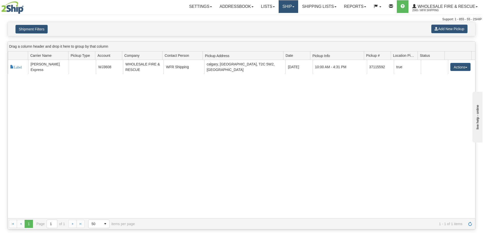
click at [282, 7] on link "Ship" at bounding box center [288, 6] width 20 height 13
click at [281, 19] on link "Ship Screen" at bounding box center [278, 17] width 40 height 7
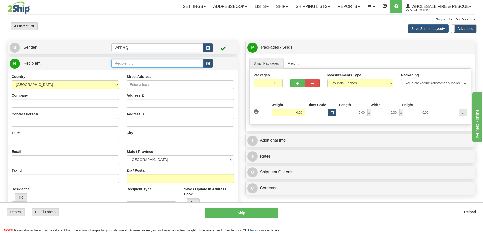
click at [139, 62] on input "text" at bounding box center [157, 63] width 92 height 9
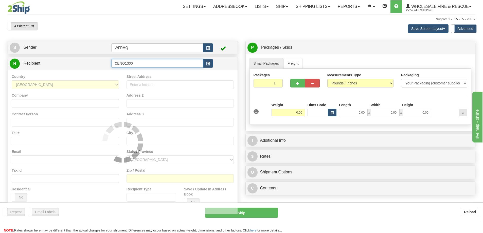
type input "CENO1300"
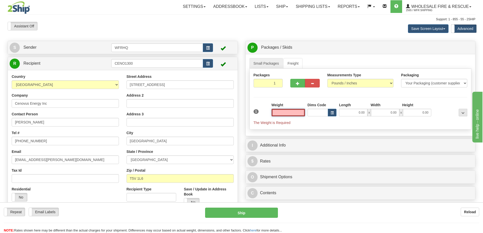
click at [298, 113] on input "text" at bounding box center [287, 113] width 33 height 8
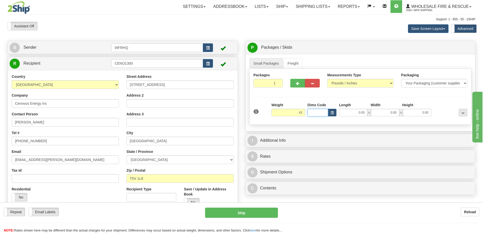
type input "43.00"
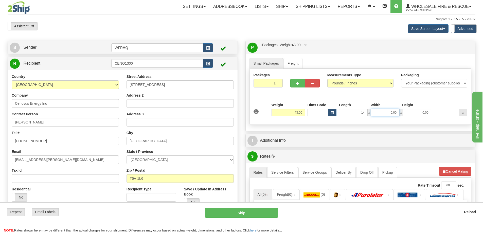
type input "14.00"
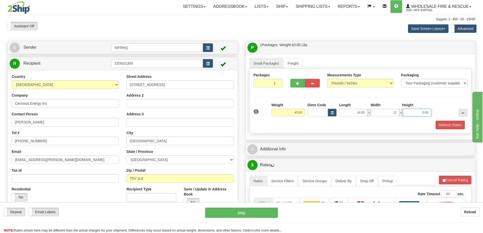
type input "11.00"
click at [302, 82] on button "button" at bounding box center [297, 83] width 15 height 9
radio input "true"
type input "2"
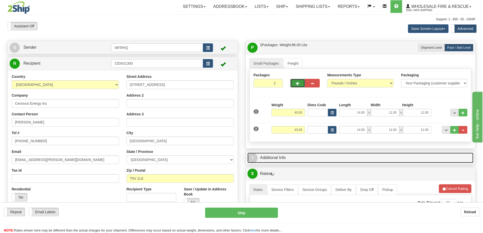
click at [293, 158] on link "I Additional Info" at bounding box center [360, 158] width 226 height 10
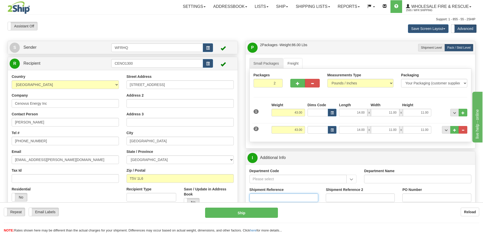
click at [270, 195] on input "Shipment Reference" at bounding box center [283, 197] width 69 height 9
type input "S47117-31233"
type input "8401840538"
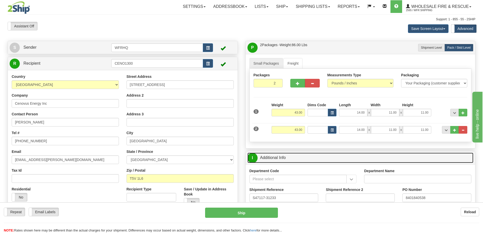
click at [319, 157] on link "I Additional Info" at bounding box center [360, 158] width 226 height 10
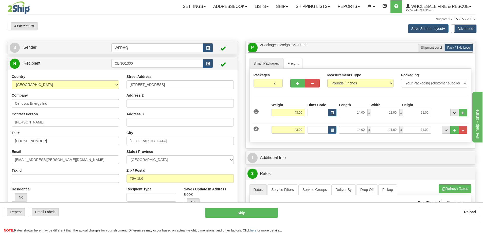
click at [331, 51] on link "P Packages / Skids 2 Packages - Weight: 86.00 Lbs 1 Skids - Weight: 0.00 Lbs" at bounding box center [360, 47] width 226 height 10
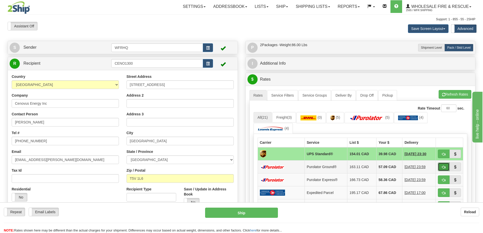
click at [441, 167] on button "button" at bounding box center [444, 166] width 12 height 9
type input "260"
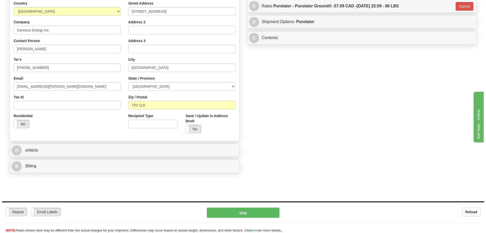
scroll to position [76, 0]
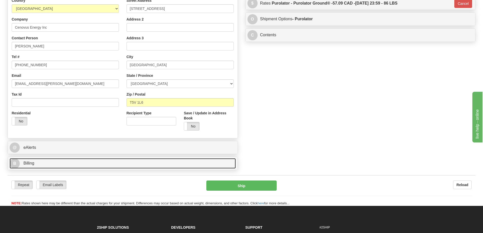
click at [90, 160] on link "B Billing" at bounding box center [123, 163] width 226 height 10
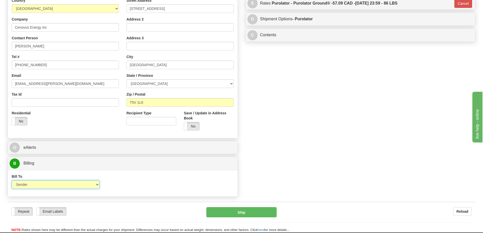
drag, startPoint x: 54, startPoint y: 181, endPoint x: 54, endPoint y: 185, distance: 3.8
click at [54, 181] on select "Sender Recipient Third Party Collect" at bounding box center [56, 184] width 88 height 9
select select "2"
click at [12, 180] on select "Sender Recipient Third Party Collect" at bounding box center [56, 184] width 88 height 9
type input "260"
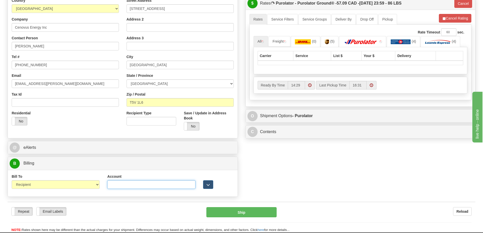
click at [121, 189] on input "Account" at bounding box center [151, 184] width 88 height 9
paste input "7716952"
type input "7716952"
click at [321, 177] on div "S Sender WFRHQ" at bounding box center [241, 82] width 475 height 234
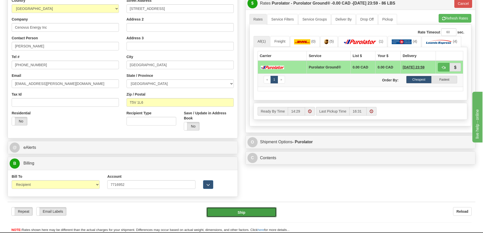
click at [254, 213] on button "Ship" at bounding box center [241, 212] width 70 height 10
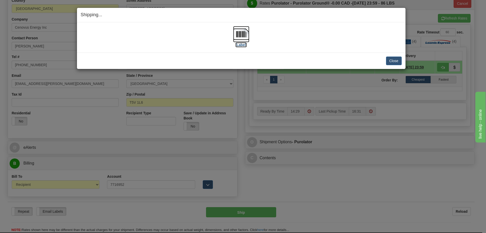
click at [236, 36] on img at bounding box center [241, 34] width 16 height 16
